Goal: Task Accomplishment & Management: Manage account settings

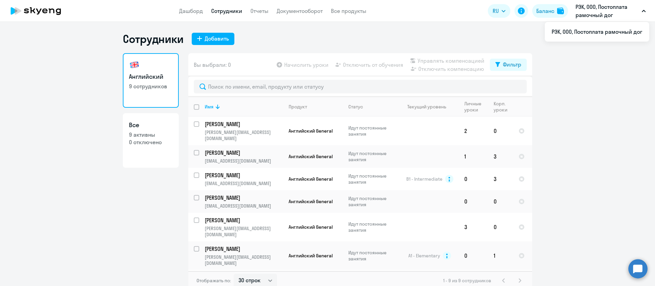
select select "30"
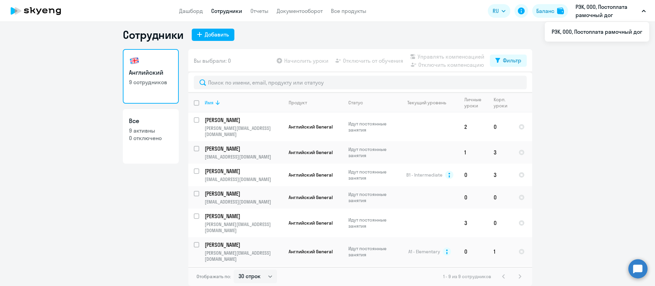
click at [209, 102] on div "Имя" at bounding box center [209, 103] width 9 height 6
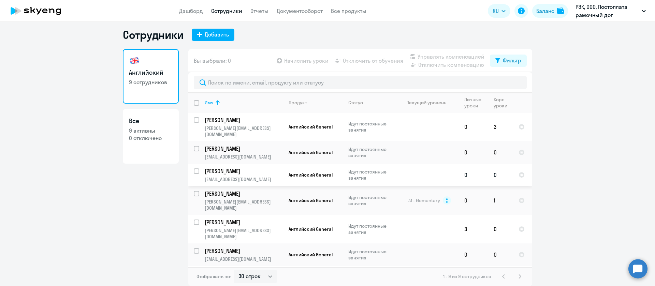
drag, startPoint x: 233, startPoint y: 160, endPoint x: 227, endPoint y: 164, distance: 7.8
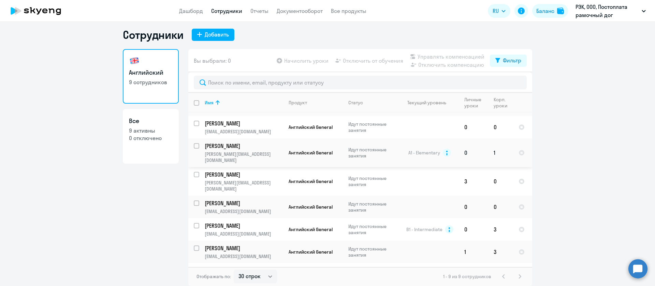
scroll to position [48, 0]
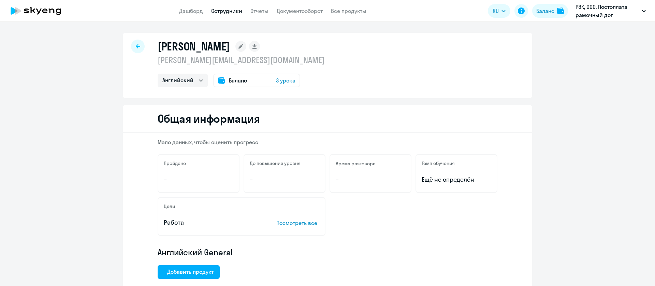
select select "english"
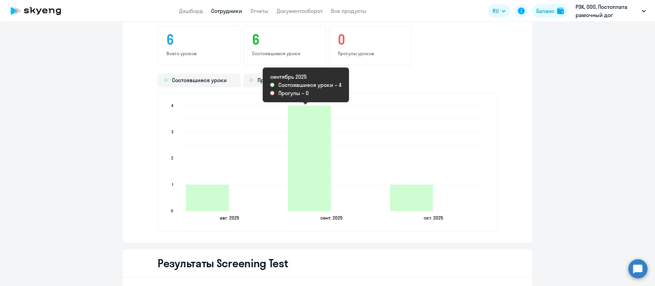
scroll to position [665, 0]
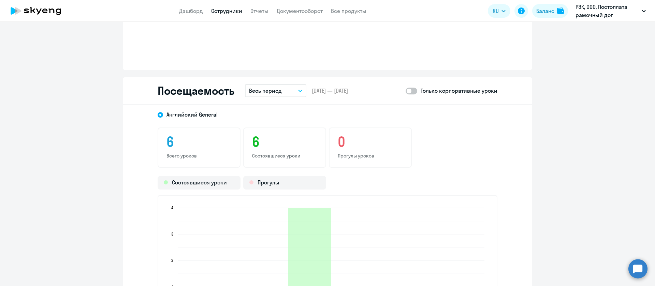
click at [266, 93] on p "Весь период" at bounding box center [265, 91] width 33 height 8
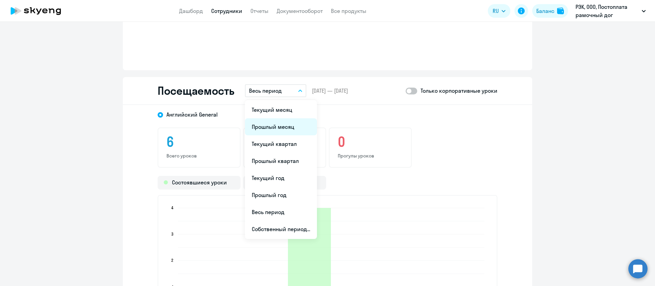
click at [283, 128] on li "Прошлый месяц" at bounding box center [281, 126] width 72 height 17
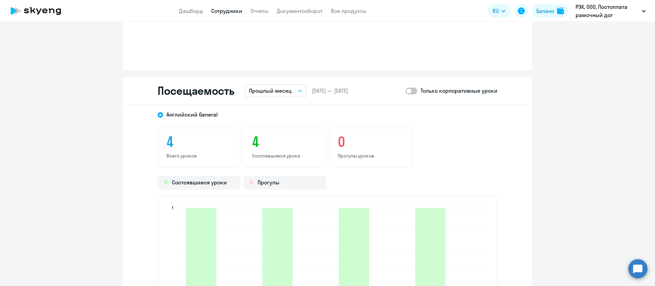
click at [408, 90] on span at bounding box center [412, 91] width 12 height 7
click at [406, 91] on input "checkbox" at bounding box center [405, 91] width 0 height 0
checkbox input "true"
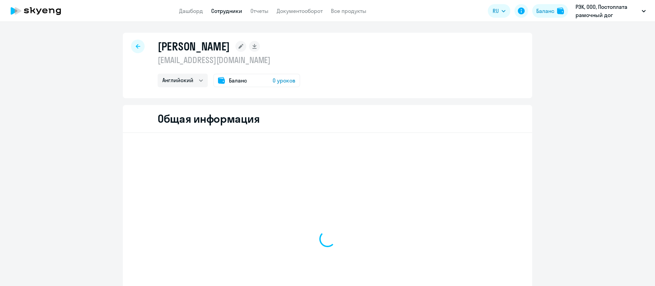
select select "english"
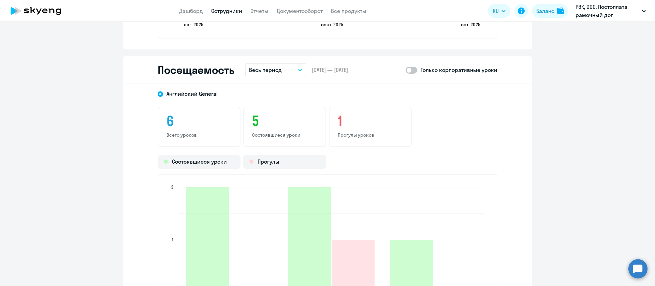
scroll to position [768, 0]
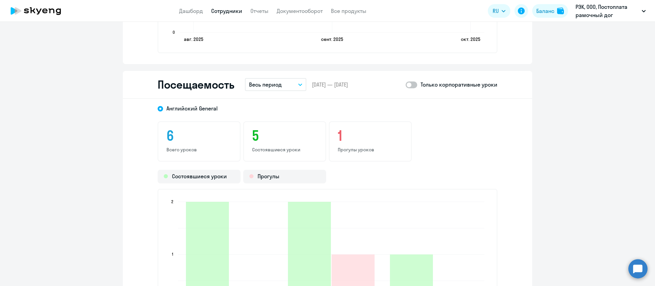
click at [280, 84] on button "Весь период" at bounding box center [275, 84] width 61 height 13
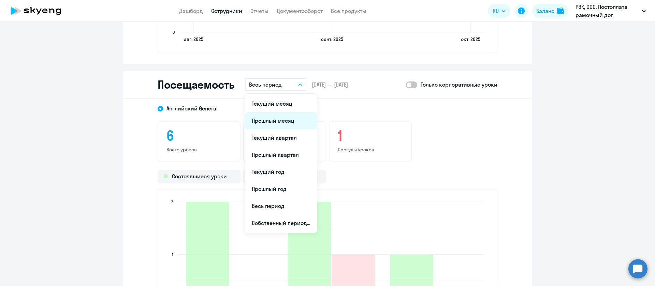
click at [264, 121] on li "Прошлый месяц" at bounding box center [281, 120] width 72 height 17
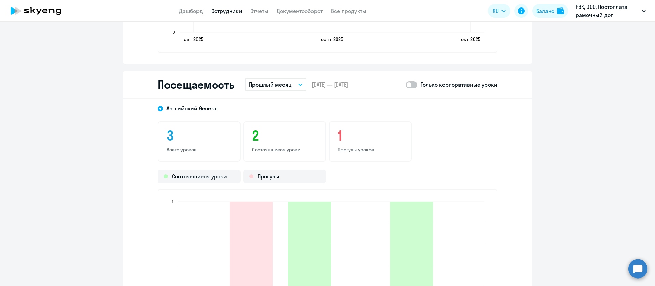
click at [410, 85] on span at bounding box center [412, 85] width 12 height 7
click at [406, 85] on input "checkbox" at bounding box center [405, 85] width 0 height 0
checkbox input "true"
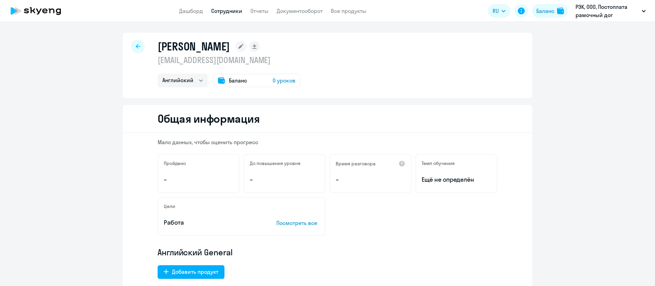
select select "english"
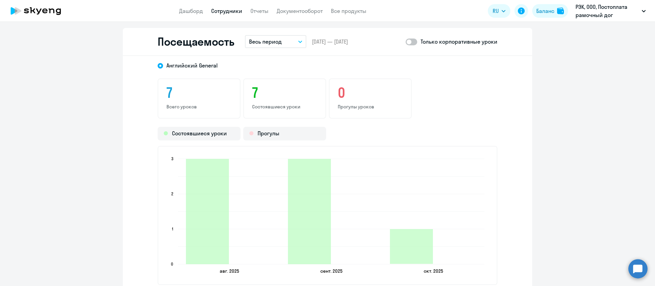
scroll to position [819, 0]
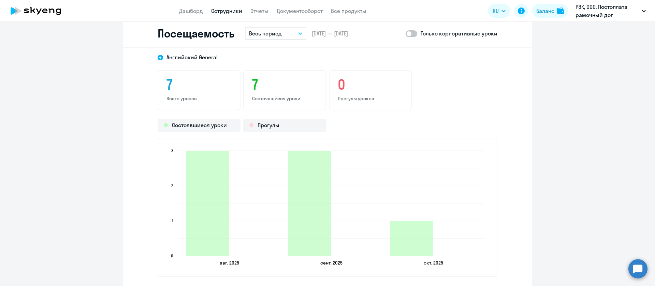
click at [249, 34] on p "Весь период" at bounding box center [265, 33] width 33 height 8
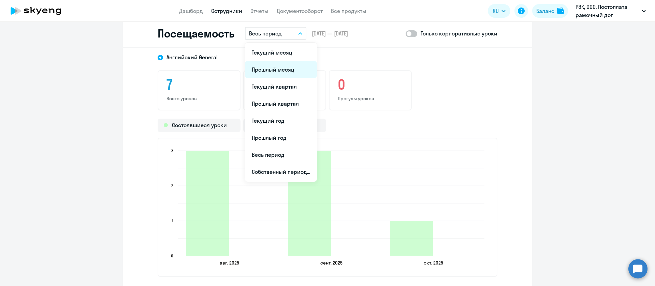
click at [254, 68] on li "Прошлый месяц" at bounding box center [281, 69] width 72 height 17
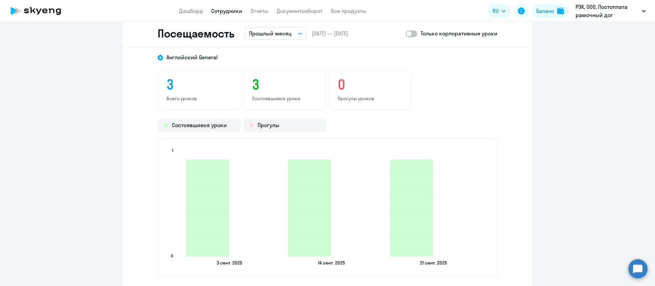
click at [408, 37] on span at bounding box center [412, 33] width 12 height 7
click at [406, 34] on input "checkbox" at bounding box center [405, 33] width 0 height 0
checkbox input "true"
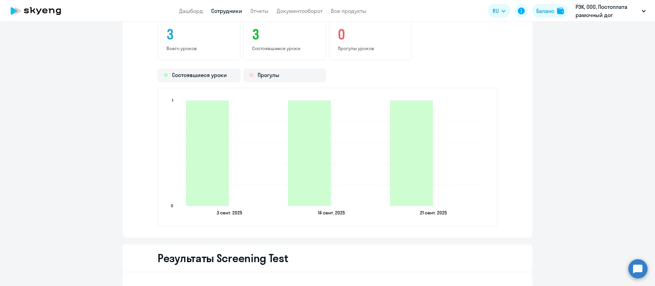
scroll to position [870, 0]
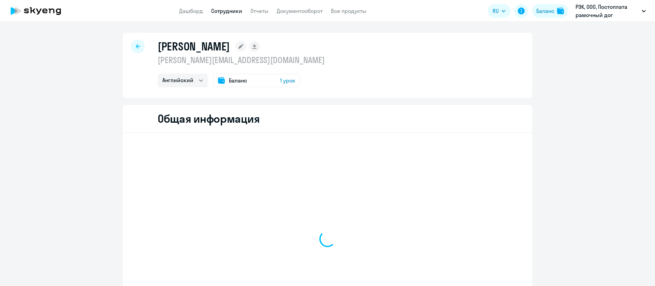
select select "english"
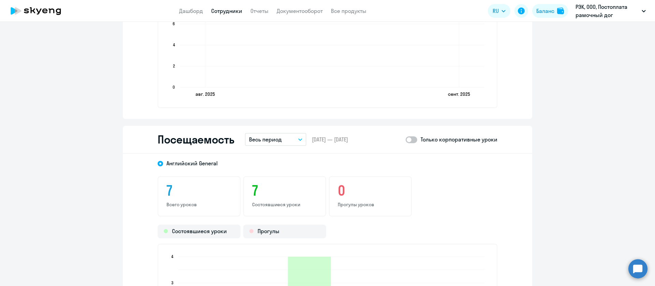
scroll to position [716, 0]
click at [275, 139] on p "Весь период" at bounding box center [265, 139] width 33 height 8
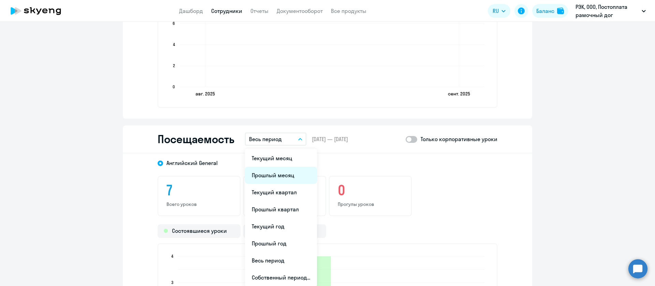
click at [271, 178] on li "Прошлый месяц" at bounding box center [281, 175] width 72 height 17
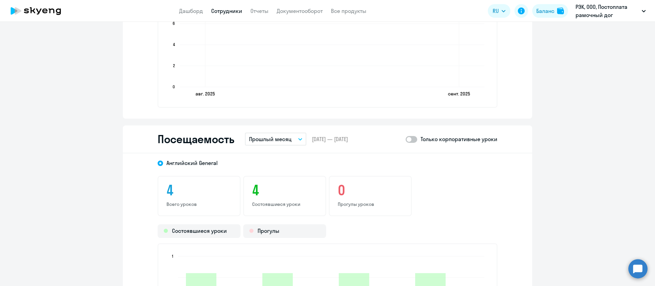
click at [410, 143] on span at bounding box center [412, 139] width 12 height 7
click at [406, 140] on input "checkbox" at bounding box center [405, 139] width 0 height 0
checkbox input "true"
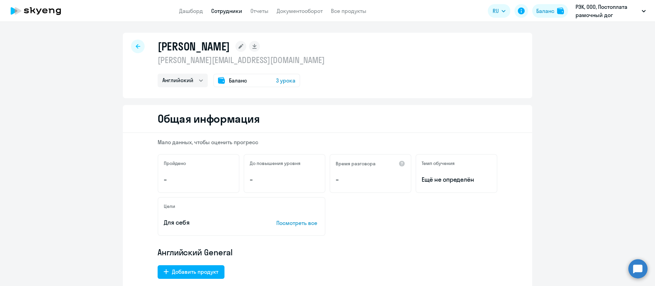
select select "english"
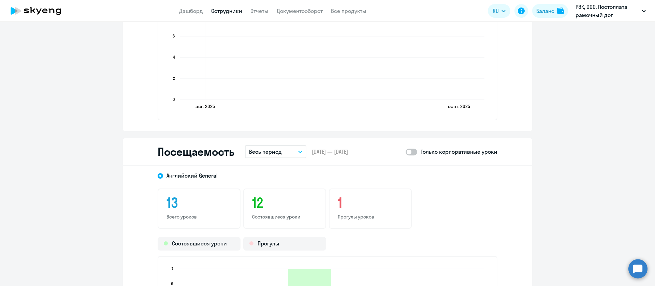
scroll to position [716, 0]
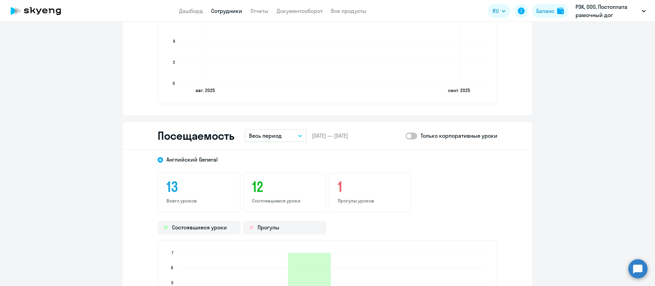
click at [267, 139] on p "Весь период" at bounding box center [265, 136] width 33 height 8
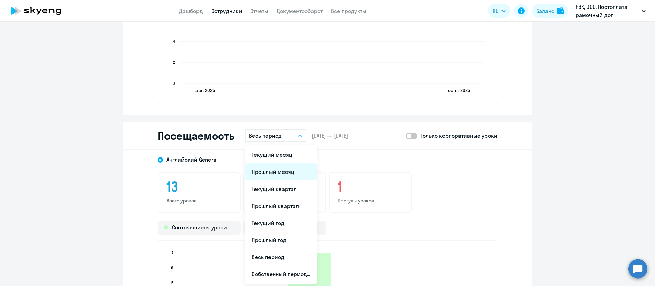
click at [273, 169] on li "Прошлый месяц" at bounding box center [281, 171] width 72 height 17
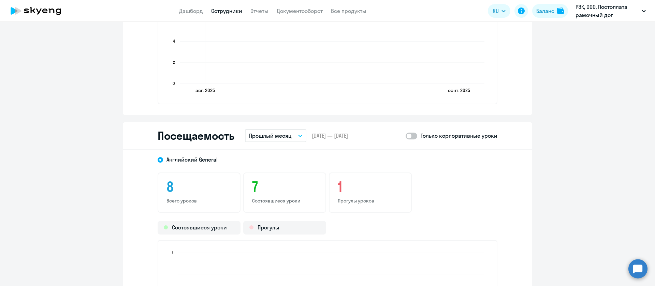
click at [409, 134] on span at bounding box center [412, 136] width 12 height 7
click at [406, 136] on input "checkbox" at bounding box center [405, 136] width 0 height 0
checkbox input "true"
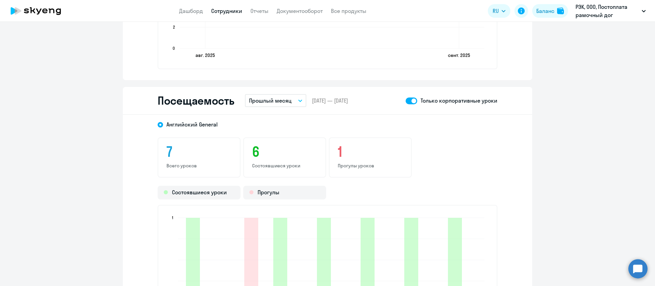
scroll to position [768, 0]
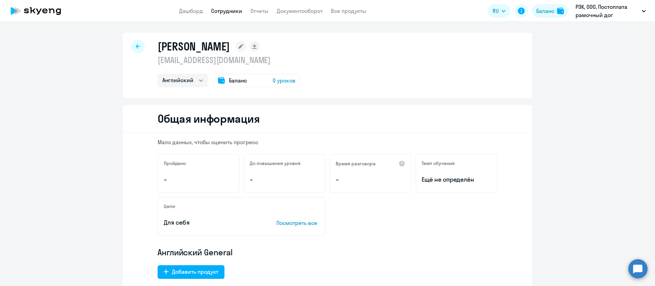
select select "english"
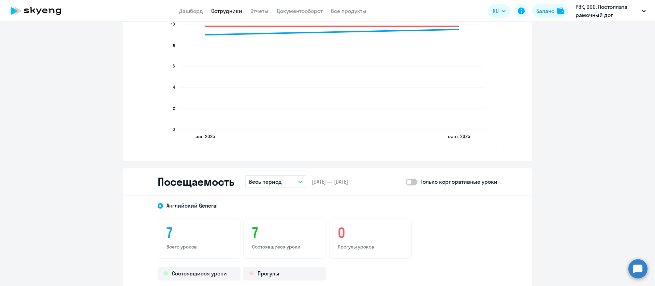
scroll to position [716, 0]
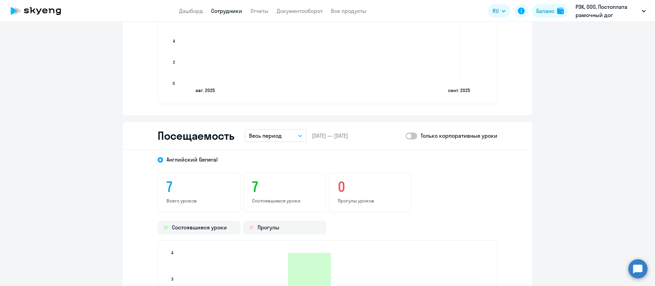
click at [277, 136] on p "Весь период" at bounding box center [265, 136] width 33 height 8
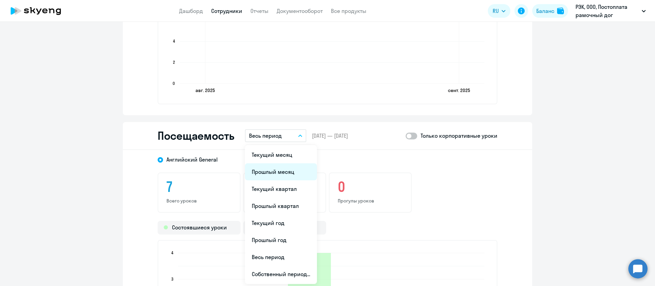
click at [280, 174] on li "Прошлый месяц" at bounding box center [281, 171] width 72 height 17
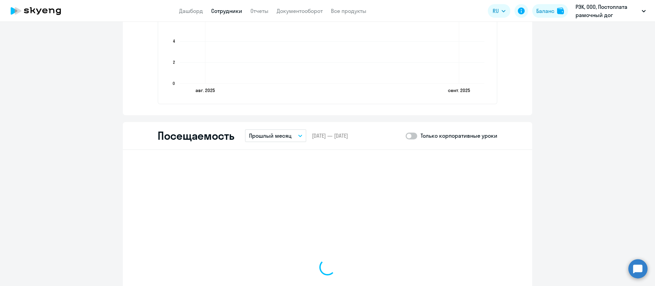
click at [410, 133] on span at bounding box center [412, 136] width 12 height 7
click at [406, 136] on input "checkbox" at bounding box center [405, 136] width 0 height 0
checkbox input "true"
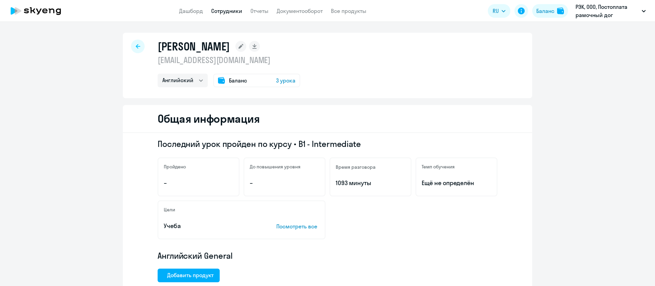
select select "english"
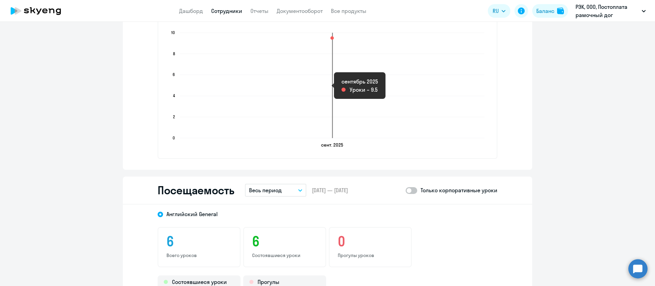
scroll to position [716, 0]
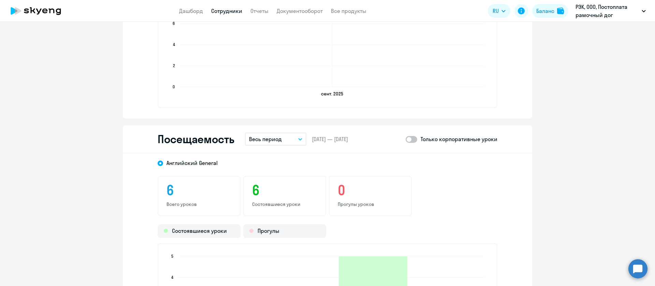
click at [296, 136] on button "Весь период" at bounding box center [275, 139] width 61 height 13
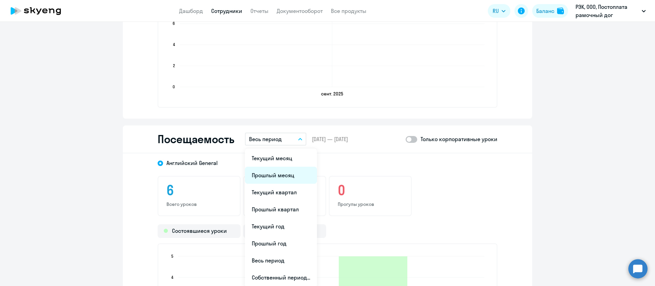
click at [291, 174] on li "Прошлый месяц" at bounding box center [281, 175] width 72 height 17
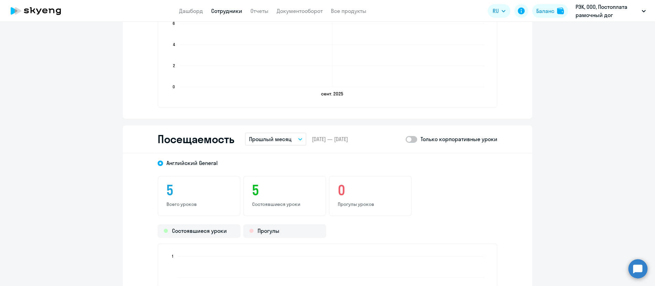
click at [406, 141] on span at bounding box center [412, 139] width 12 height 7
click at [406, 140] on input "checkbox" at bounding box center [405, 139] width 0 height 0
checkbox input "true"
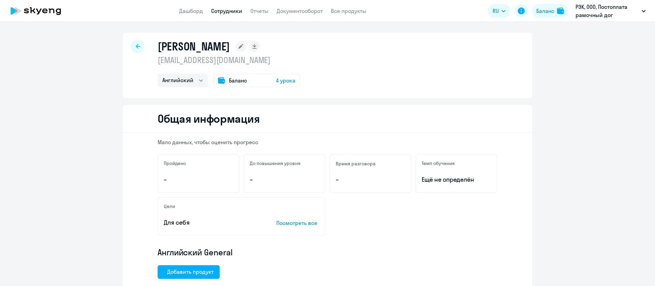
select select "english"
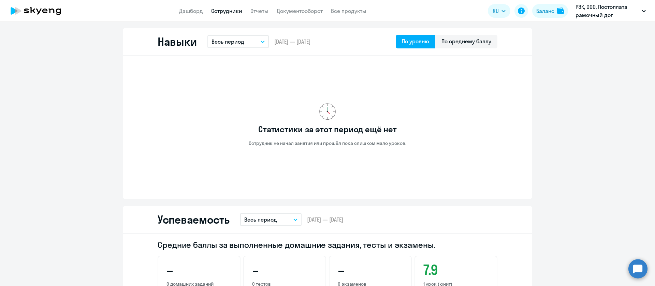
scroll to position [665, 0]
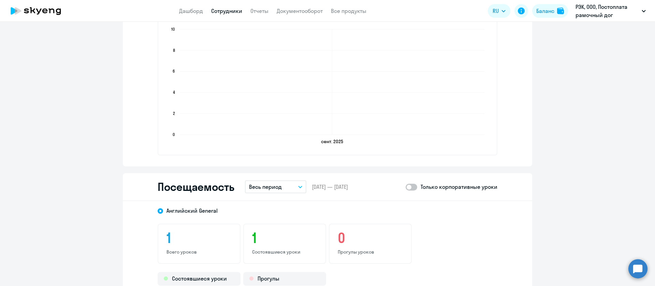
click at [254, 190] on p "Весь период" at bounding box center [265, 187] width 33 height 8
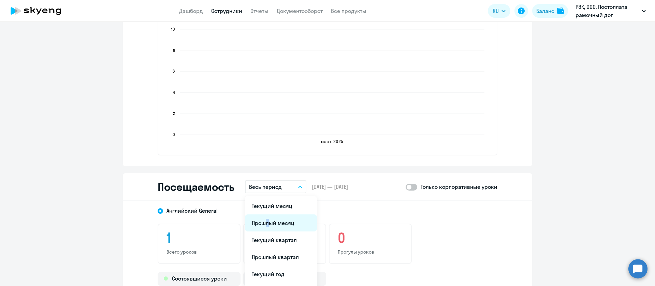
click at [260, 219] on li "Прошлый месяц" at bounding box center [281, 223] width 72 height 17
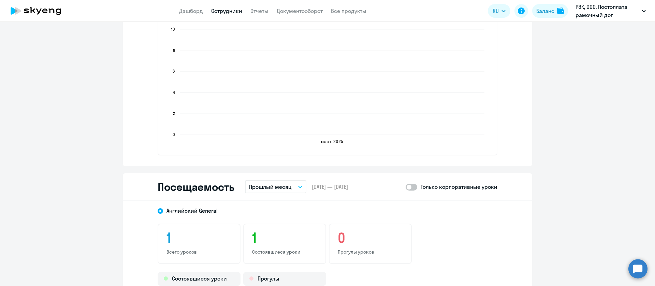
click at [406, 187] on span at bounding box center [412, 187] width 12 height 7
click at [405, 187] on input "checkbox" at bounding box center [405, 187] width 0 height 0
checkbox input "true"
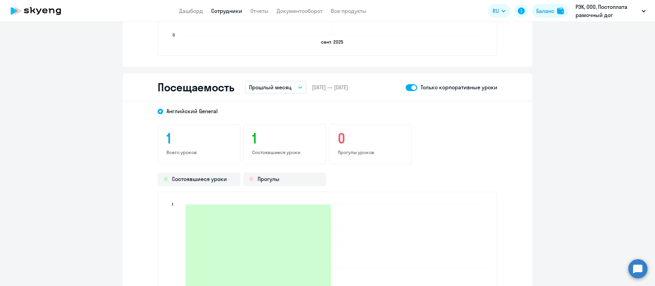
scroll to position [614, 0]
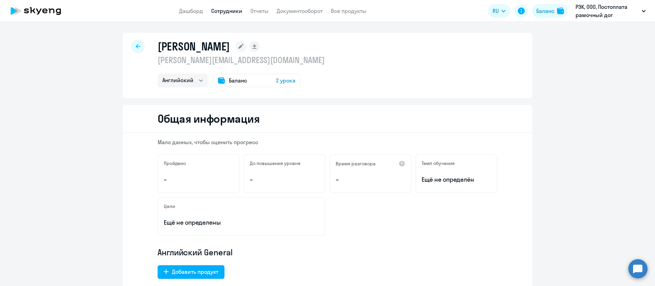
select select "english"
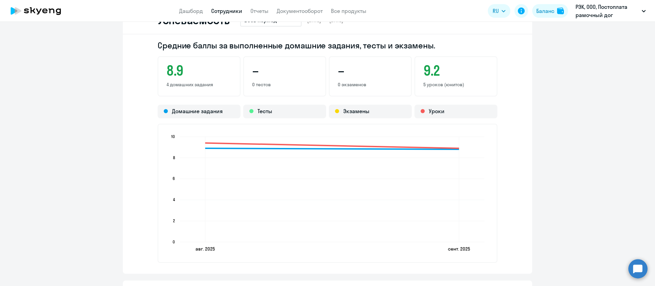
scroll to position [665, 0]
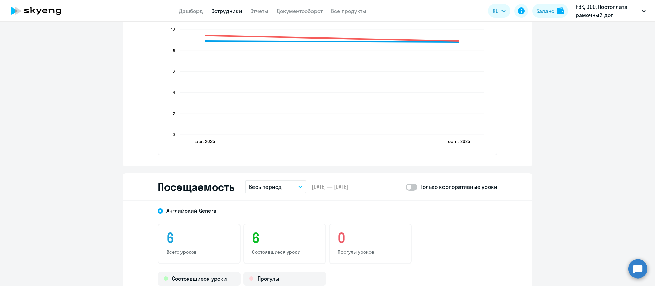
click at [287, 188] on button "Весь период" at bounding box center [275, 186] width 61 height 13
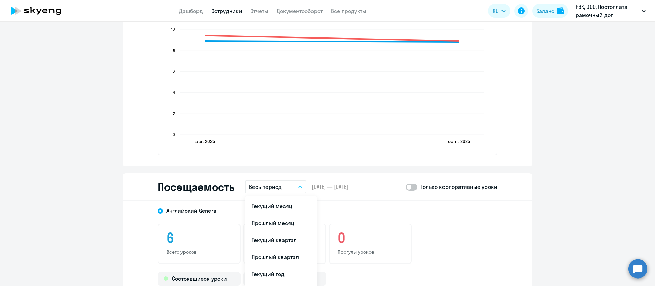
scroll to position [819, 0]
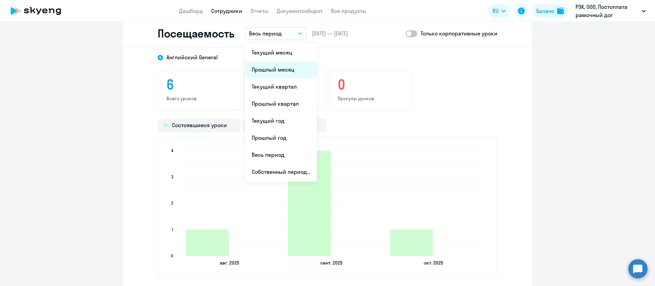
click at [293, 72] on li "Прошлый месяц" at bounding box center [281, 69] width 72 height 17
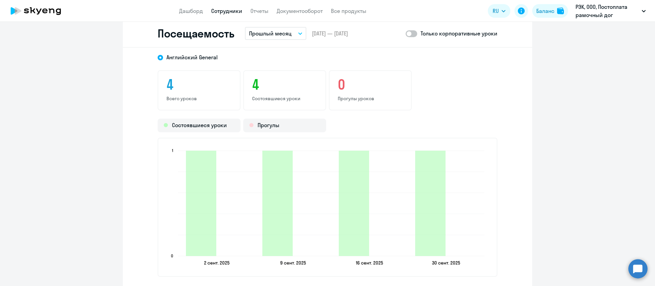
click at [406, 34] on span at bounding box center [412, 33] width 12 height 7
click at [405, 34] on input "checkbox" at bounding box center [405, 33] width 0 height 0
checkbox input "true"
